Goal: Find specific page/section: Find specific page/section

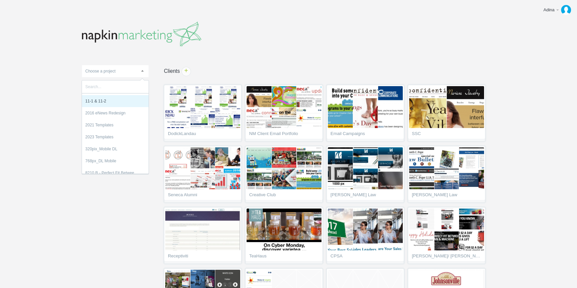
click at [137, 71] on link "Choose a project" at bounding box center [115, 71] width 67 height 12
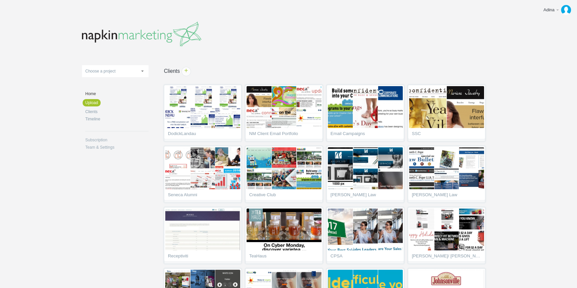
click at [129, 70] on link "Choose a project" at bounding box center [115, 71] width 67 height 12
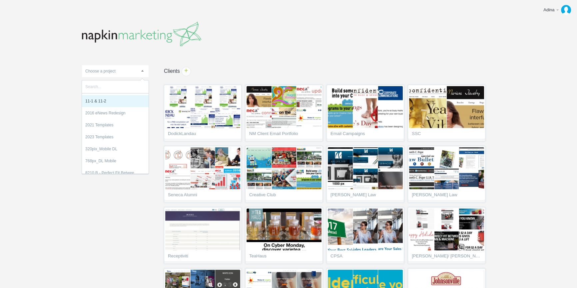
click at [53, 75] on body "Adina Edit profile Help & Contact Log out Upload 11-1 & 11-2 2016 eNews Redesig…" at bounding box center [288, 144] width 577 height 288
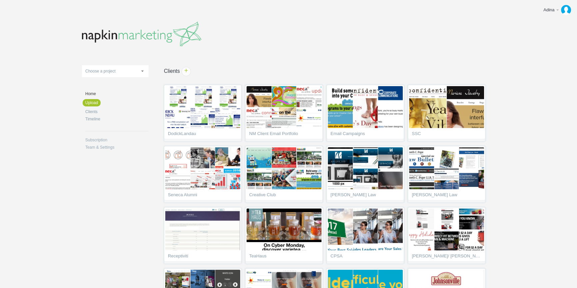
click at [117, 75] on link "Choose a project" at bounding box center [115, 71] width 67 height 12
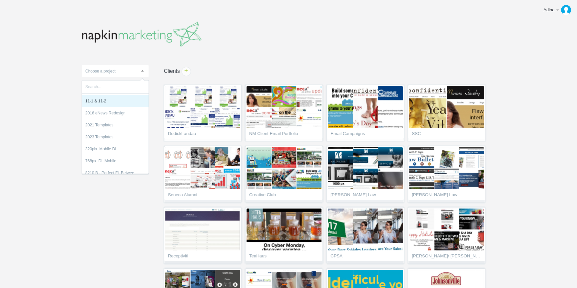
click at [48, 96] on body "Adina Edit profile Help & Contact Log out Upload 11-1 & 11-2 2016 eNews Redesig…" at bounding box center [288, 144] width 577 height 288
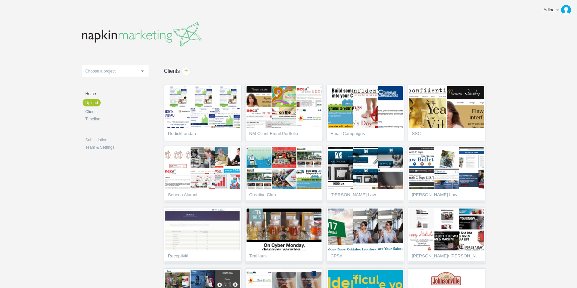
click at [91, 111] on link "Clients" at bounding box center [116, 112] width 63 height 4
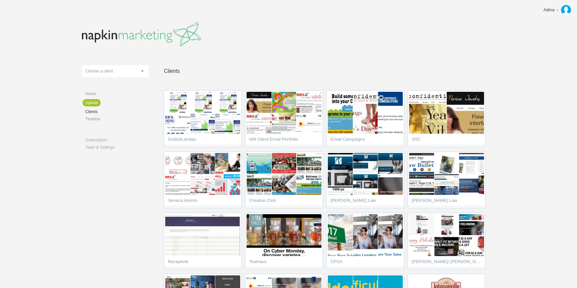
click at [122, 69] on link "Choose a client" at bounding box center [115, 71] width 67 height 12
type input "leck"
click at [95, 100] on li "Leck ers Law" at bounding box center [115, 101] width 67 height 12
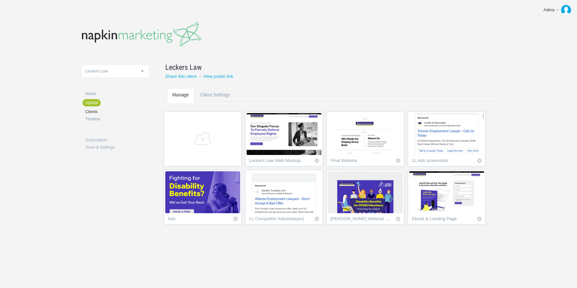
scroll to position [28, 0]
click at [240, 178] on img at bounding box center [202, 192] width 75 height 42
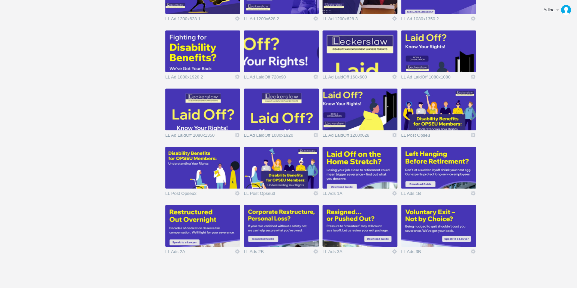
scroll to position [381, 0]
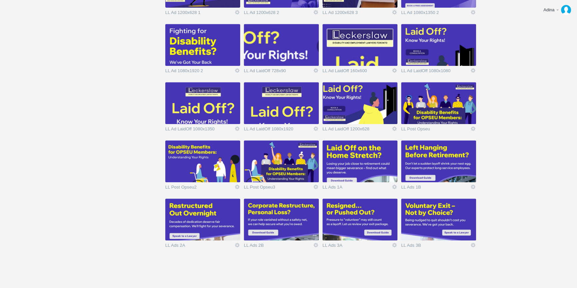
click at [359, 212] on img at bounding box center [359, 220] width 75 height 42
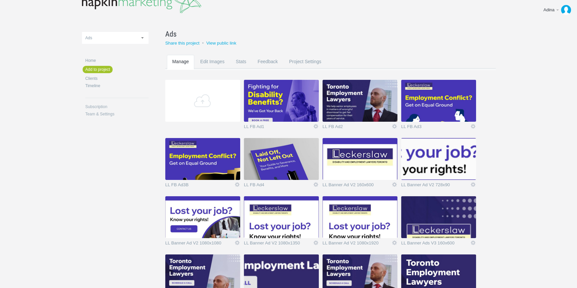
scroll to position [17, 0]
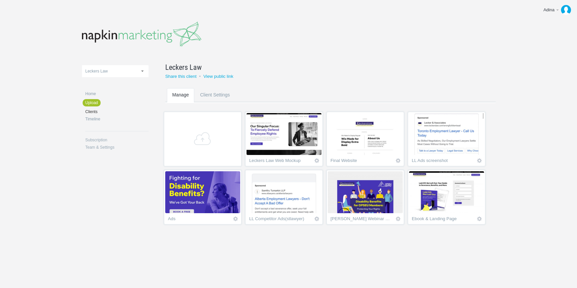
scroll to position [28, 0]
click at [409, 213] on img at bounding box center [446, 192] width 75 height 42
